Goal: Information Seeking & Learning: Find contact information

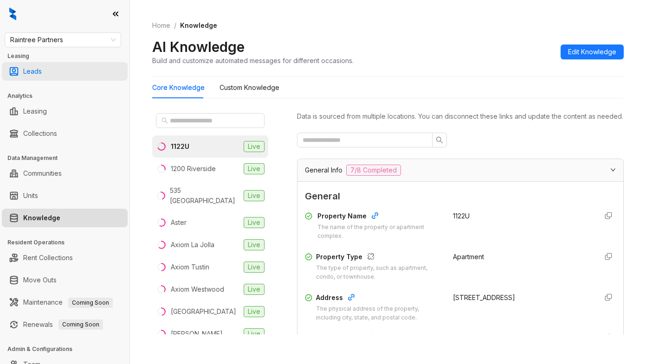
scroll to position [1289, 0]
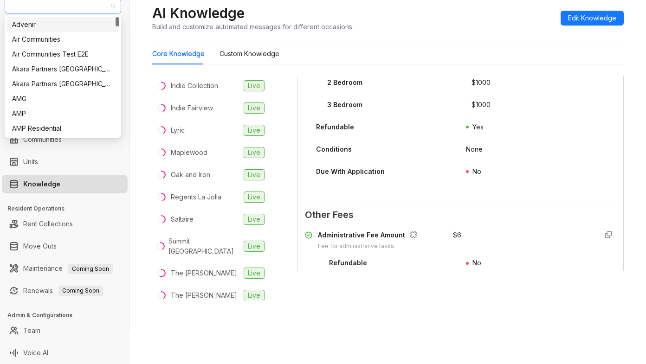
click at [74, 5] on span "Raintree Partners" at bounding box center [62, 6] width 105 height 14
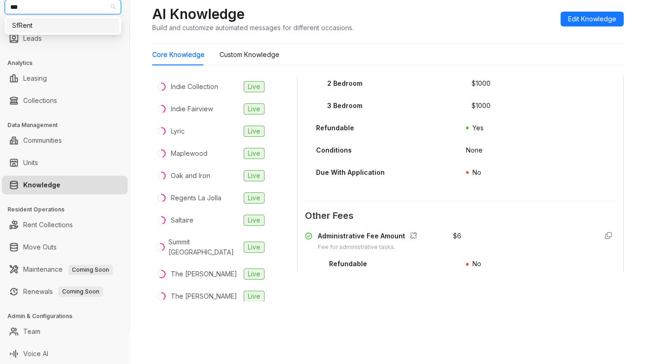
type input "****"
click at [48, 27] on div "SfRent" at bounding box center [63, 25] width 102 height 10
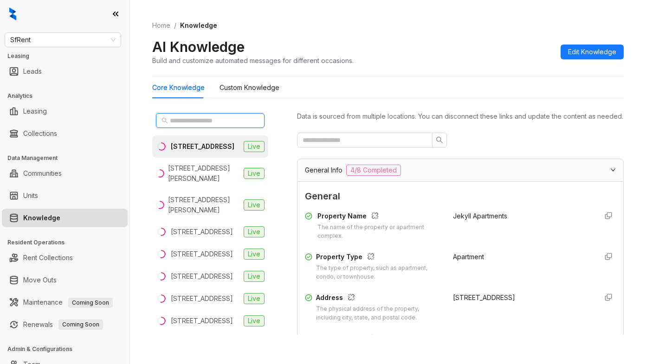
click at [174, 125] on input "text" at bounding box center [211, 121] width 82 height 10
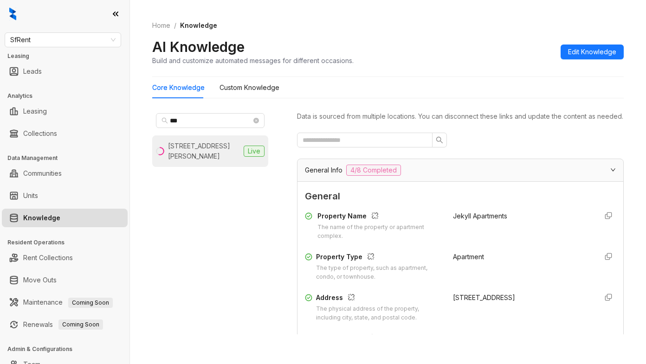
click at [189, 147] on div "555 O’Farrell St, San Francisco, CA" at bounding box center [204, 151] width 72 height 20
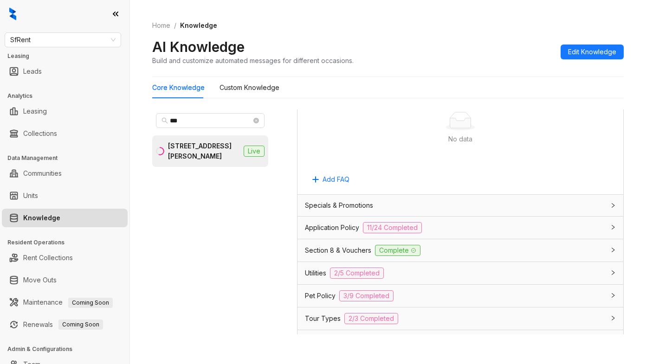
scroll to position [603, 0]
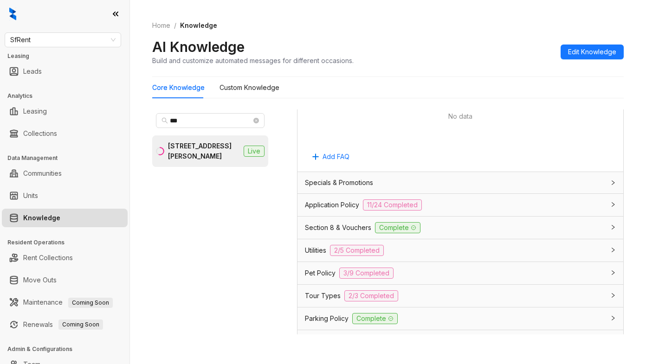
click at [314, 233] on span "Section 8 & Vouchers" at bounding box center [338, 228] width 66 height 10
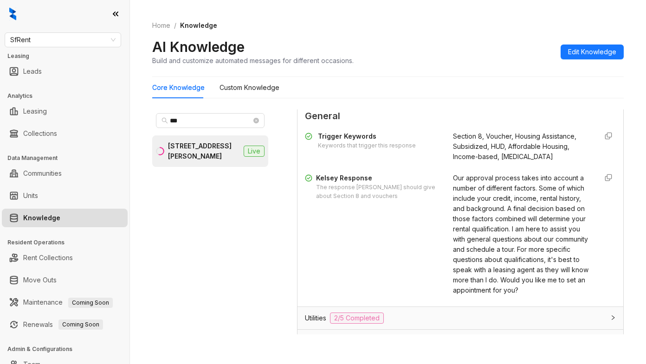
scroll to position [742, 0]
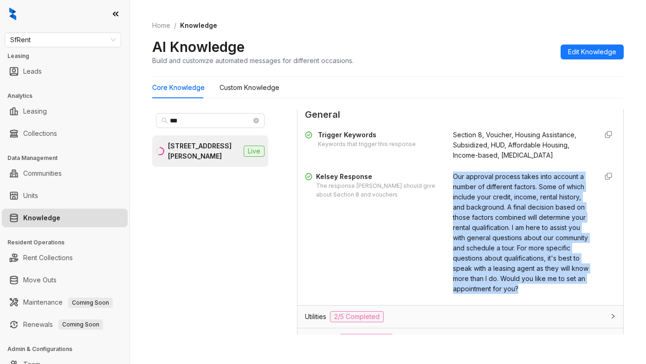
drag, startPoint x: 443, startPoint y: 187, endPoint x: 517, endPoint y: 306, distance: 140.7
click at [517, 294] on div "Our approval process takes into account a number of different factors. Some of …" at bounding box center [521, 233] width 137 height 122
copy span "Our approval process takes into account a number of different factors. Some of …"
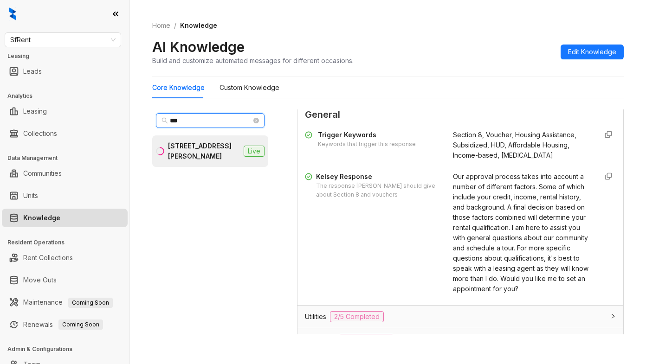
drag, startPoint x: 199, startPoint y: 119, endPoint x: 161, endPoint y: 119, distance: 37.6
click at [161, 119] on span "***" at bounding box center [210, 120] width 109 height 15
type input "****"
click at [214, 145] on div "1461 Alice St, Oakland, CA" at bounding box center [204, 151] width 72 height 20
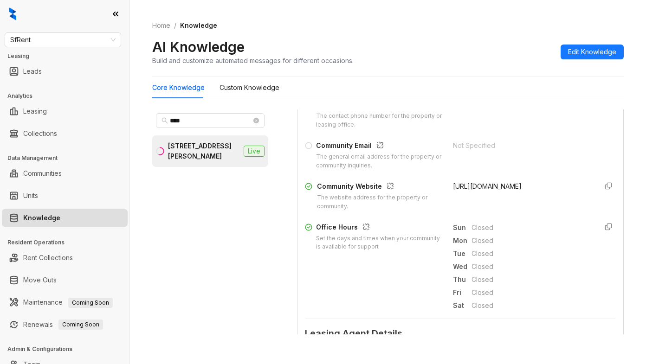
scroll to position [232, 0]
drag, startPoint x: 443, startPoint y: 196, endPoint x: 502, endPoint y: 197, distance: 58.9
click at [502, 197] on div "https://sfrent.net/" at bounding box center [521, 198] width 137 height 30
copy span "https://sfrent.net/"
click at [480, 51] on div "AI Knowledge Build and customize automated messages for different occasions. Ed…" at bounding box center [387, 51] width 471 height 27
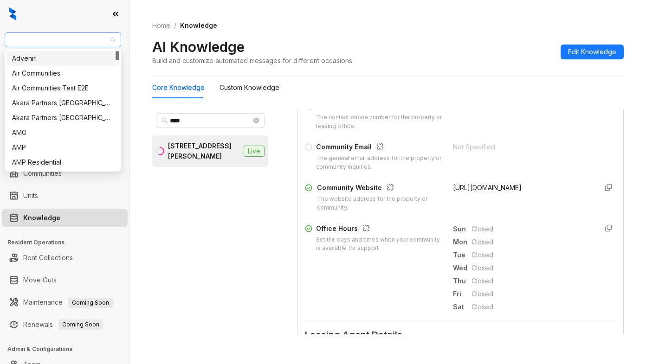
click at [76, 38] on span "SfRent" at bounding box center [62, 40] width 105 height 14
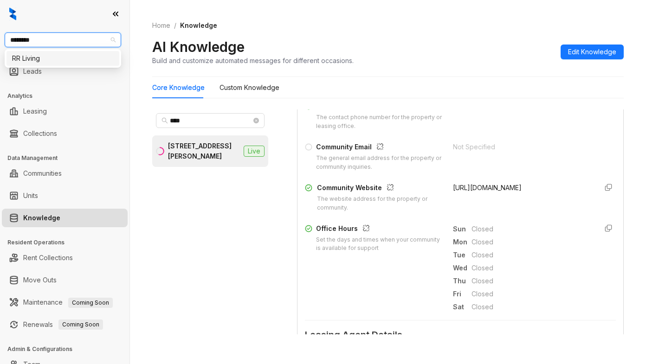
type input "*********"
click at [49, 60] on div "RR Living" at bounding box center [63, 58] width 102 height 10
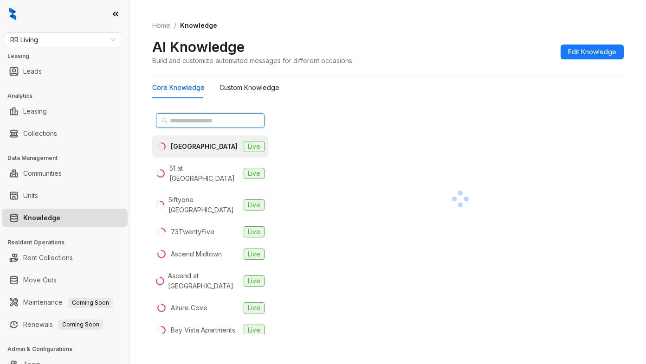
click at [172, 123] on input "text" at bounding box center [211, 121] width 82 height 10
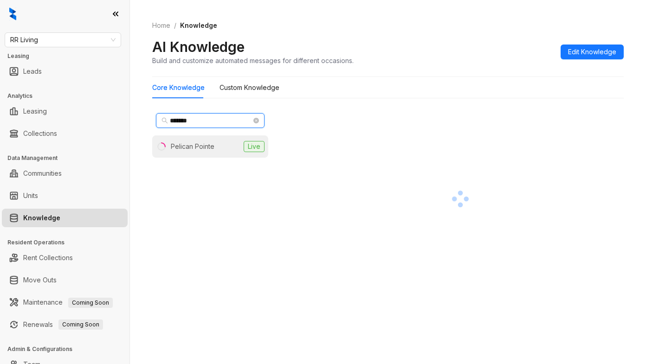
type input "*******"
click at [171, 146] on div "Pelican Pointe" at bounding box center [193, 147] width 44 height 10
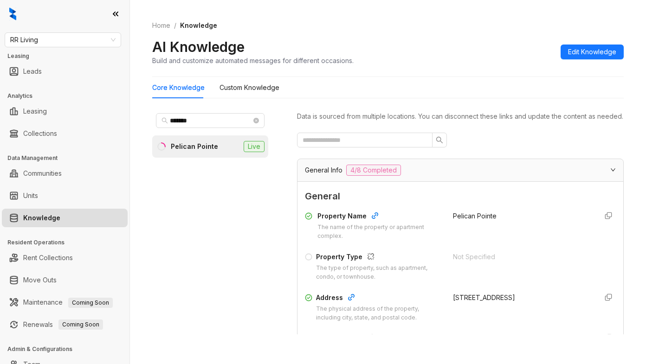
click at [488, 148] on div at bounding box center [460, 140] width 327 height 15
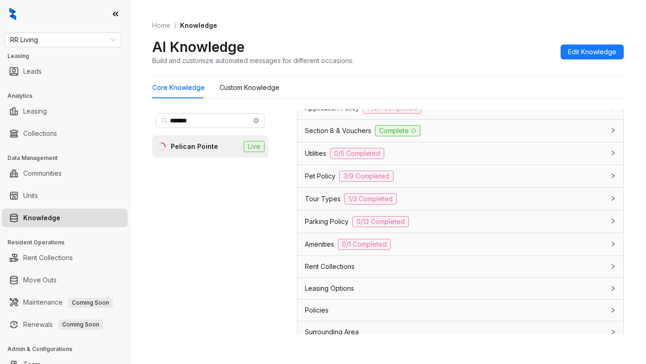
scroll to position [656, 0]
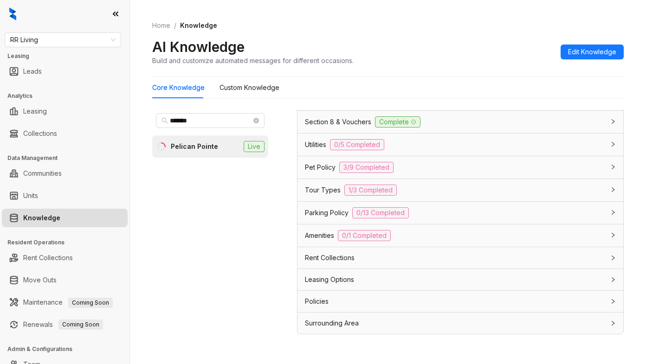
click at [351, 281] on span "Leasing Options" at bounding box center [329, 280] width 49 height 10
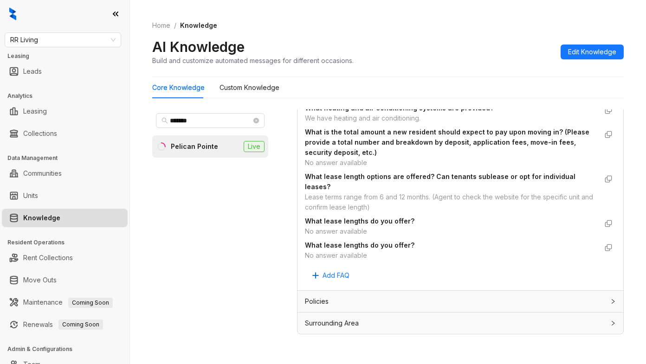
scroll to position [984, 0]
click at [243, 91] on Knowledge "Custom Knowledge" at bounding box center [249, 88] width 60 height 10
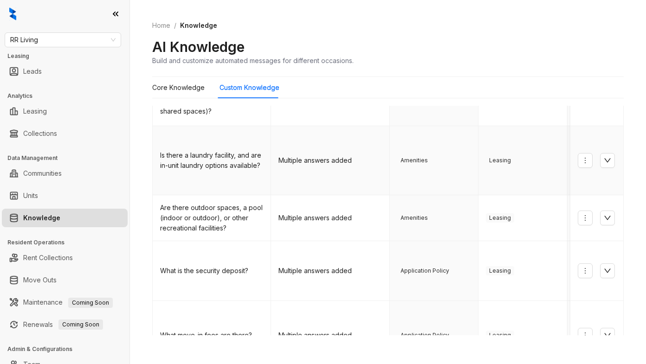
scroll to position [93, 0]
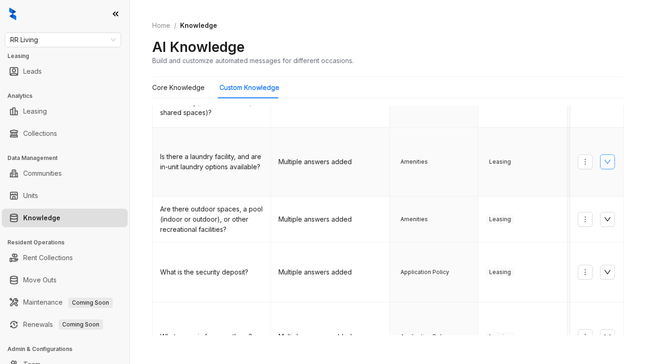
click at [600, 154] on button "button" at bounding box center [607, 161] width 15 height 15
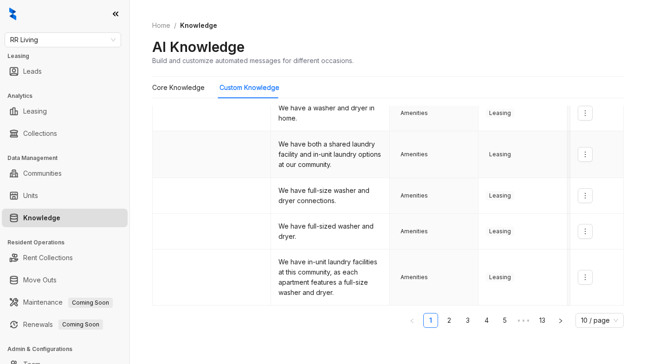
scroll to position [280, 0]
click at [442, 318] on link "2" at bounding box center [449, 321] width 14 height 14
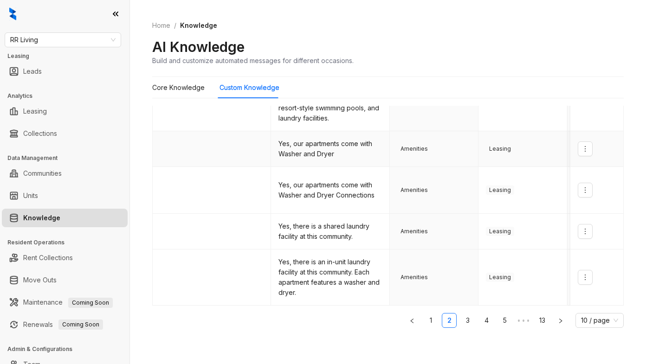
scroll to position [393, 0]
click at [461, 322] on link "3" at bounding box center [468, 321] width 14 height 14
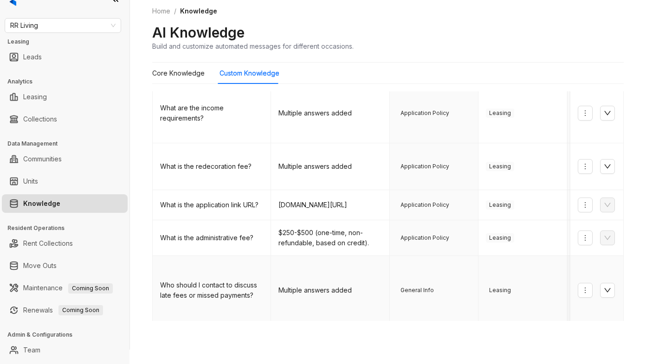
scroll to position [34, 0]
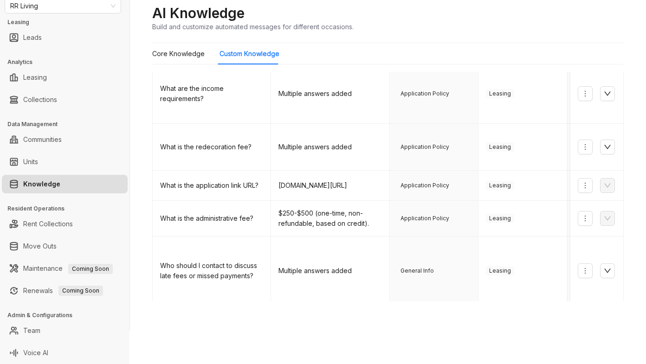
click at [479, 314] on link "4" at bounding box center [486, 321] width 14 height 14
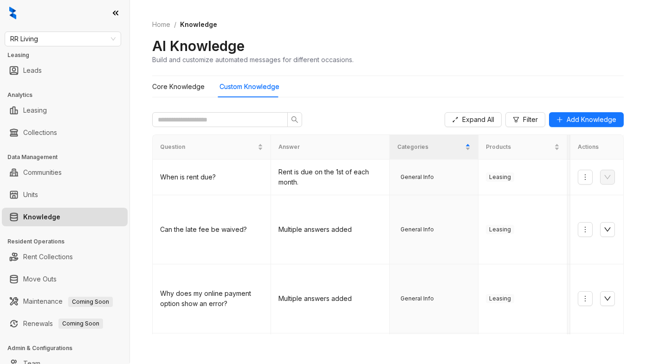
scroll to position [0, 0]
click at [187, 85] on Knowledge "Core Knowledge" at bounding box center [178, 88] width 52 height 10
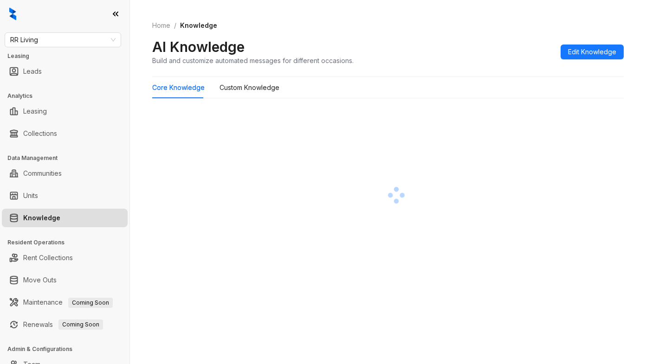
click at [532, 101] on div "Core Knowledge Custom Knowledge" at bounding box center [387, 180] width 471 height 207
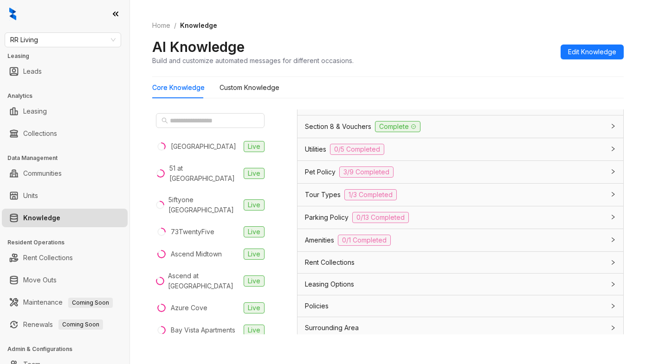
scroll to position [656, 0]
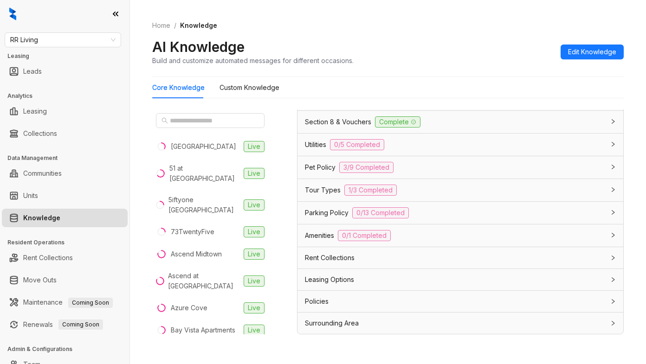
click at [328, 280] on span "Leasing Options" at bounding box center [329, 280] width 49 height 10
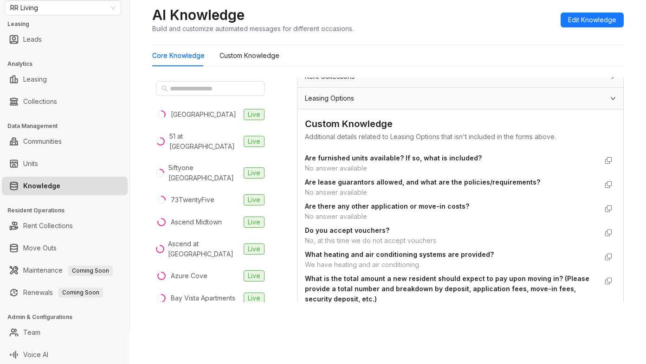
scroll to position [34, 0]
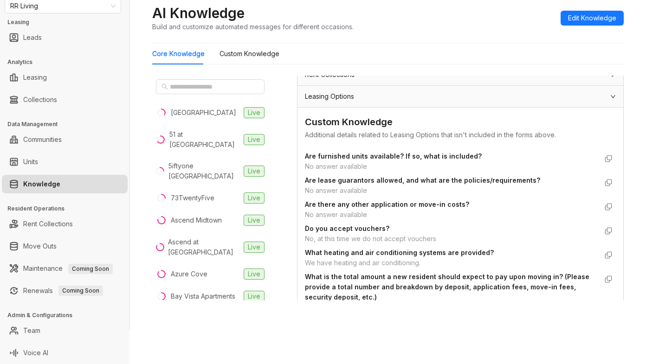
click at [493, 129] on div "Custom Knowledge" at bounding box center [460, 122] width 311 height 14
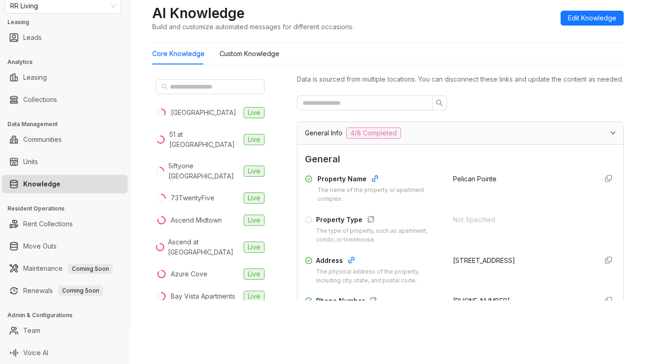
scroll to position [0, 0]
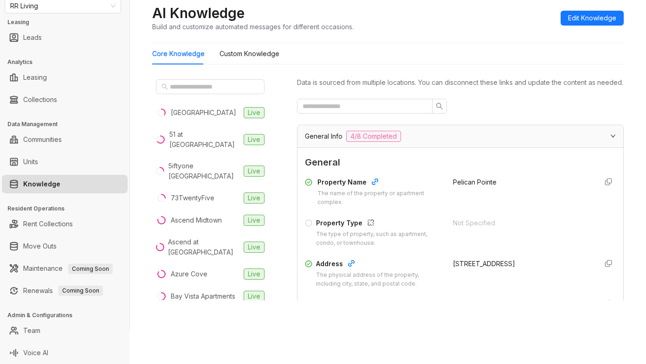
click at [532, 23] on div "AI Knowledge Build and customize automated messages for different occasions. Ed…" at bounding box center [387, 17] width 471 height 27
click at [453, 207] on div "Pelican Pointe" at bounding box center [521, 192] width 137 height 30
click at [464, 33] on div "Home / Knowledge AI Knowledge Build and customize automated messages for differ…" at bounding box center [387, 9] width 471 height 68
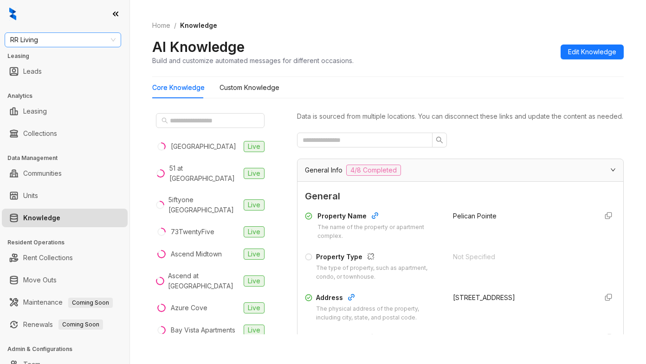
click at [52, 43] on span "RR Living" at bounding box center [62, 40] width 105 height 14
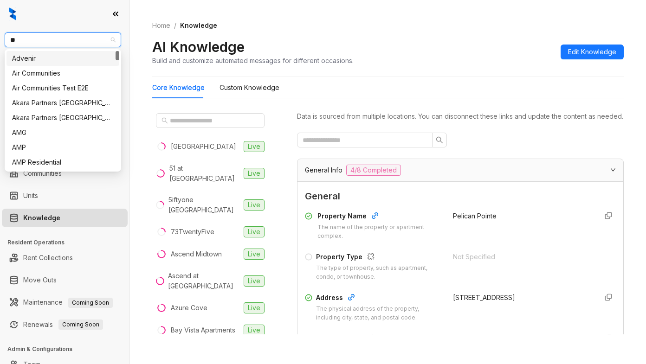
type input "***"
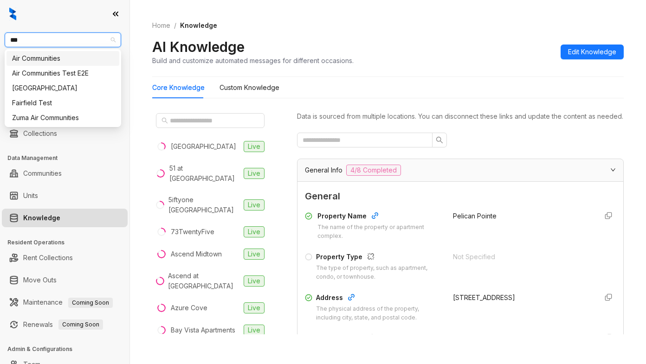
click at [28, 62] on div "Air Communities" at bounding box center [63, 58] width 102 height 10
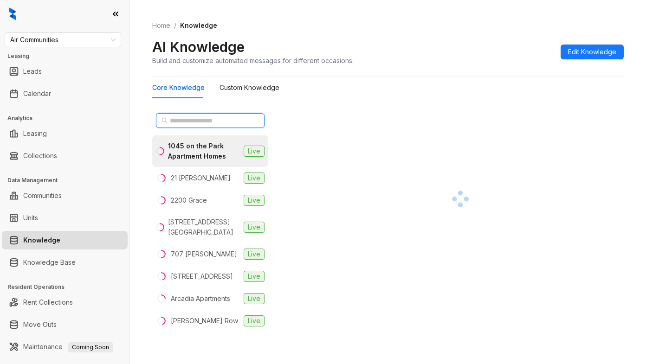
click at [210, 119] on input "text" at bounding box center [211, 121] width 82 height 10
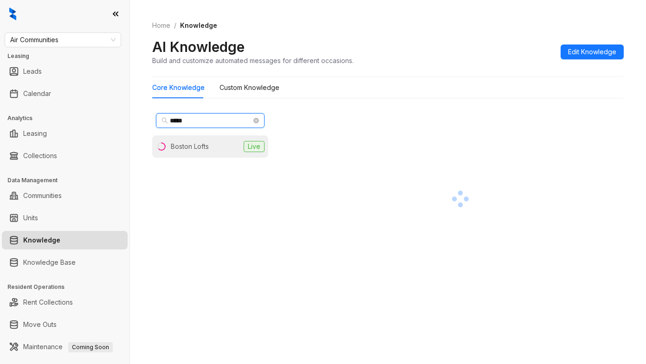
type input "*****"
click at [210, 151] on li "Boston Lofts Live" at bounding box center [210, 146] width 116 height 22
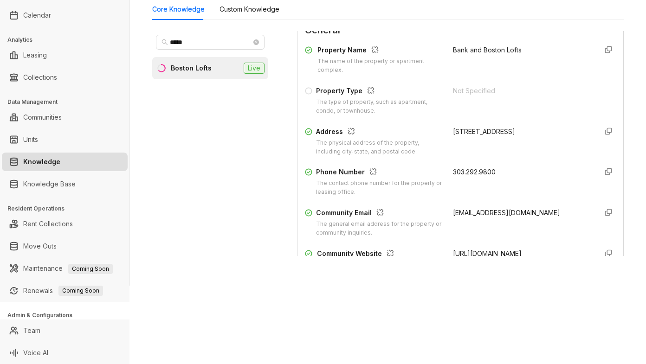
scroll to position [139, 0]
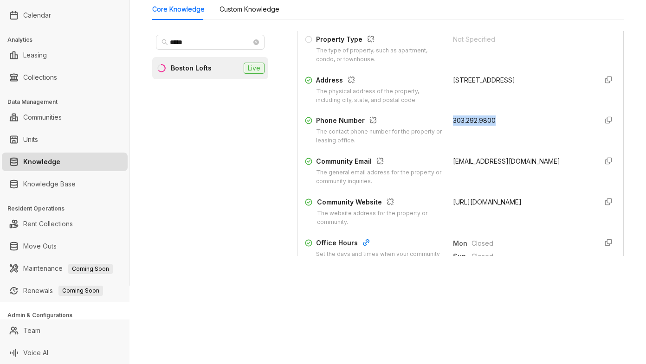
drag, startPoint x: 442, startPoint y: 133, endPoint x: 495, endPoint y: 133, distance: 52.9
click at [496, 133] on div "Phone Number The contact phone number for the property or leasing office. 303.2…" at bounding box center [460, 131] width 311 height 30
copy span "303.292.9800"
click at [513, 18] on div "Core Knowledge Custom Knowledge" at bounding box center [387, 9] width 471 height 21
